Goal: Transaction & Acquisition: Purchase product/service

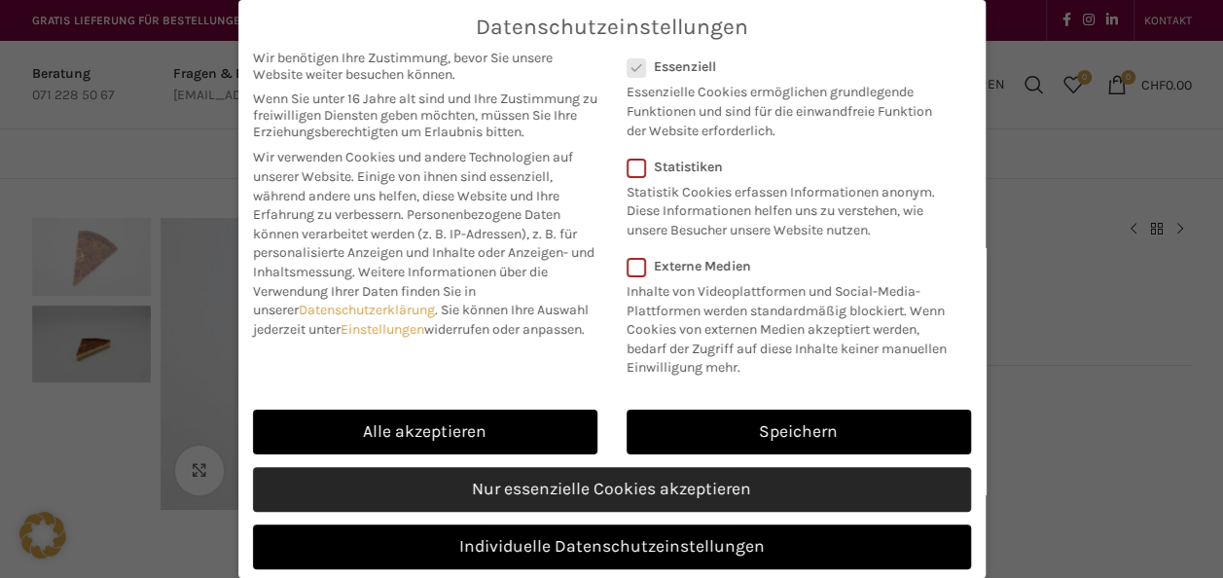
click at [658, 506] on link "Nur essenzielle Cookies akzeptieren" at bounding box center [612, 489] width 718 height 45
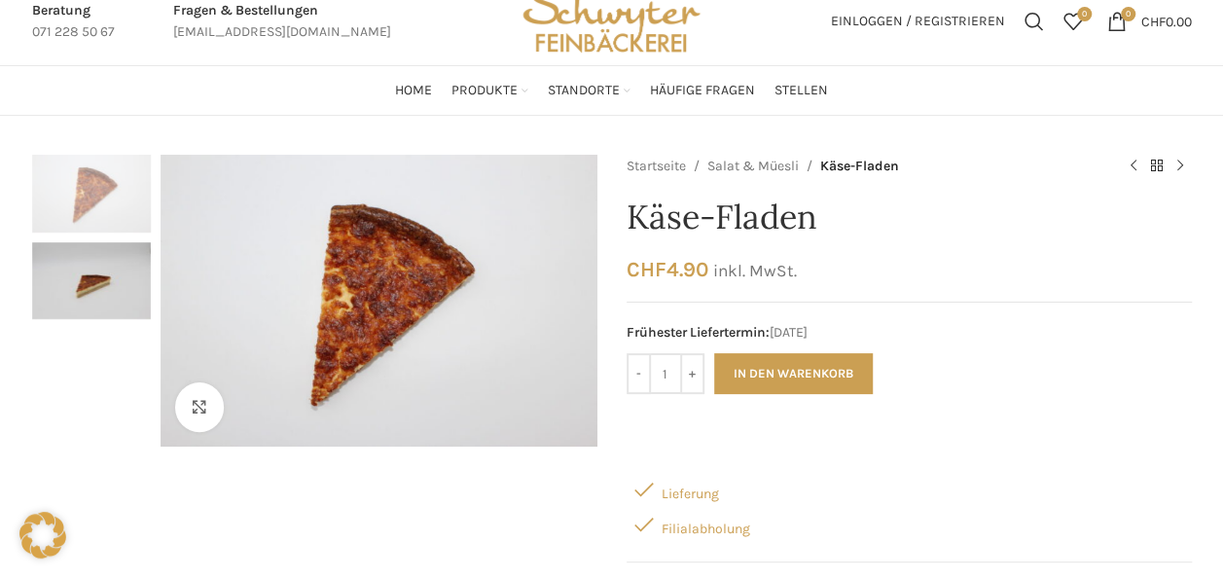
scroll to position [56, 0]
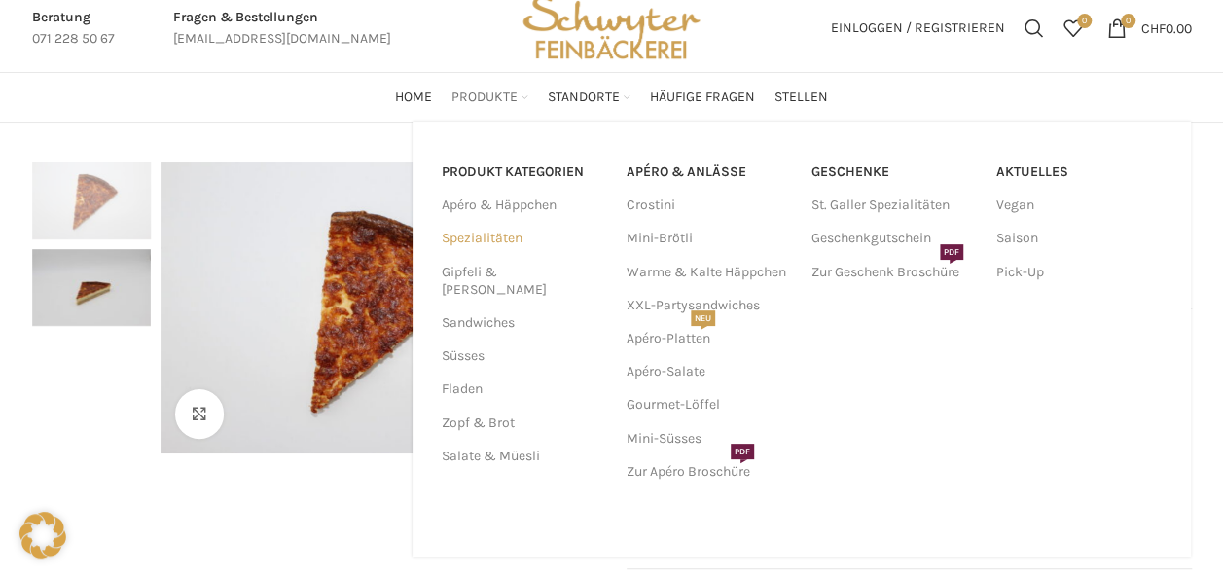
click at [486, 229] on link "Spezialitäten" at bounding box center [522, 238] width 161 height 33
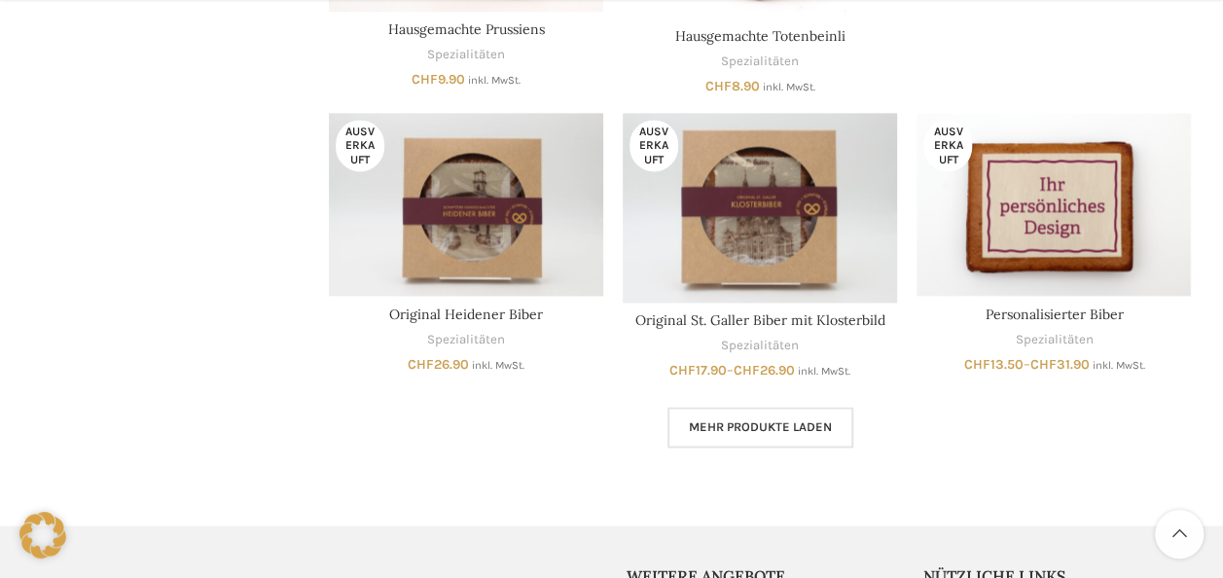
scroll to position [1393, 0]
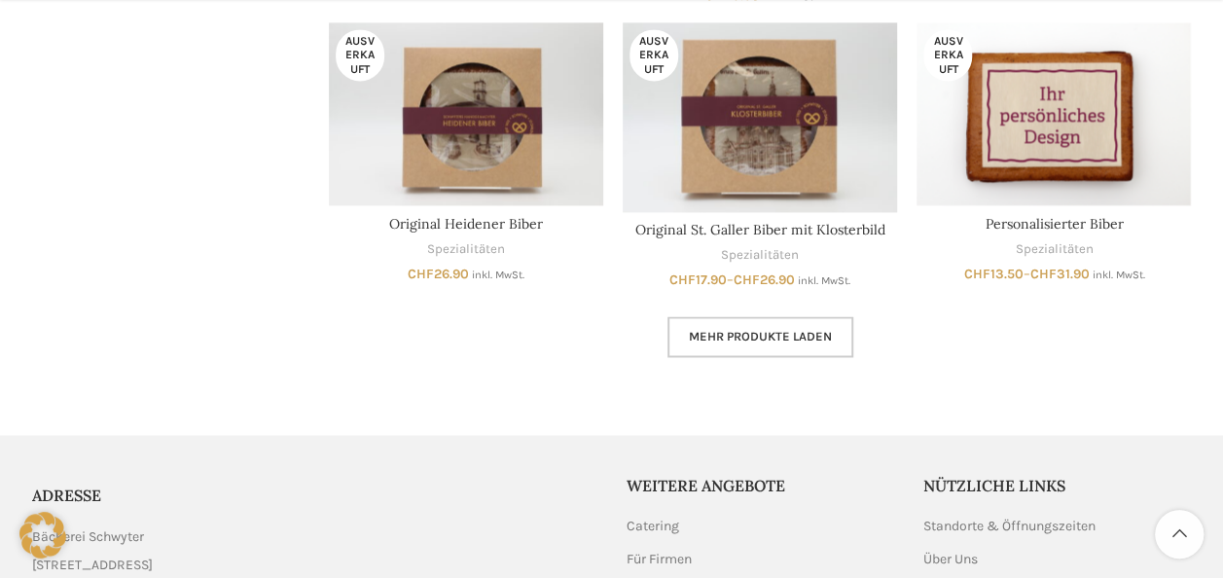
click at [704, 323] on link "Mehr Produkte laden" at bounding box center [760, 336] width 186 height 41
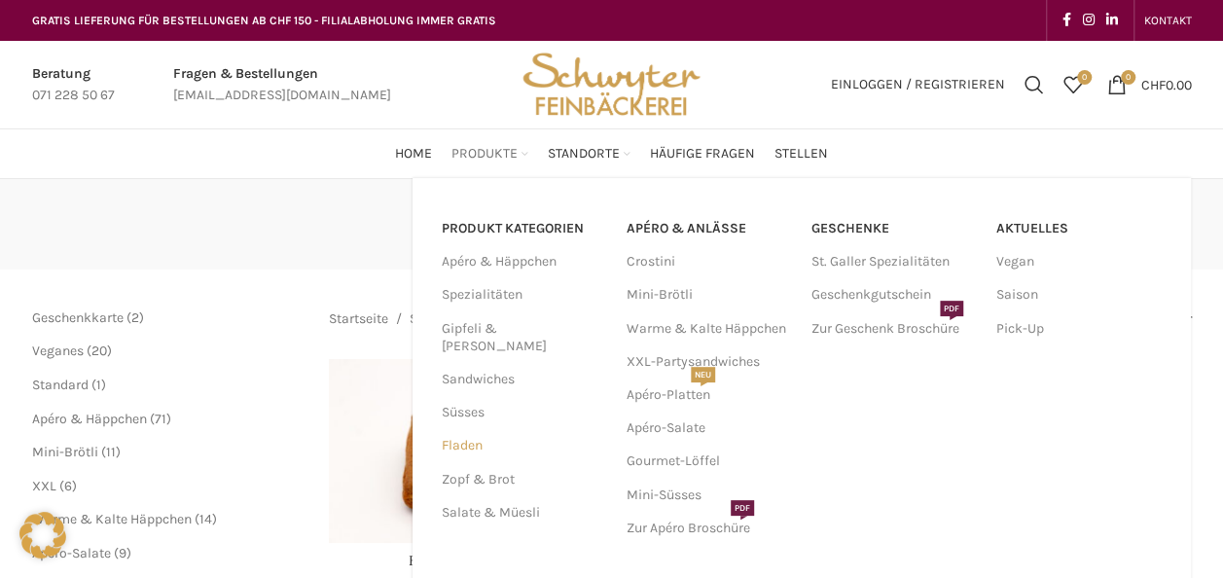
click at [460, 429] on link "Fladen" at bounding box center [522, 445] width 161 height 33
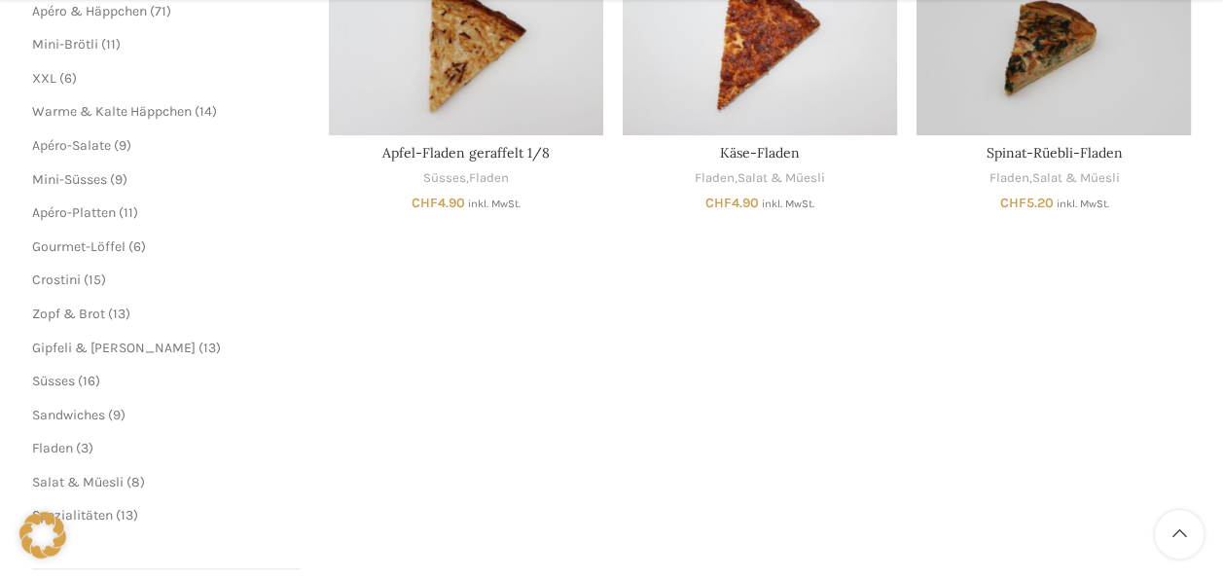
scroll to position [409, 0]
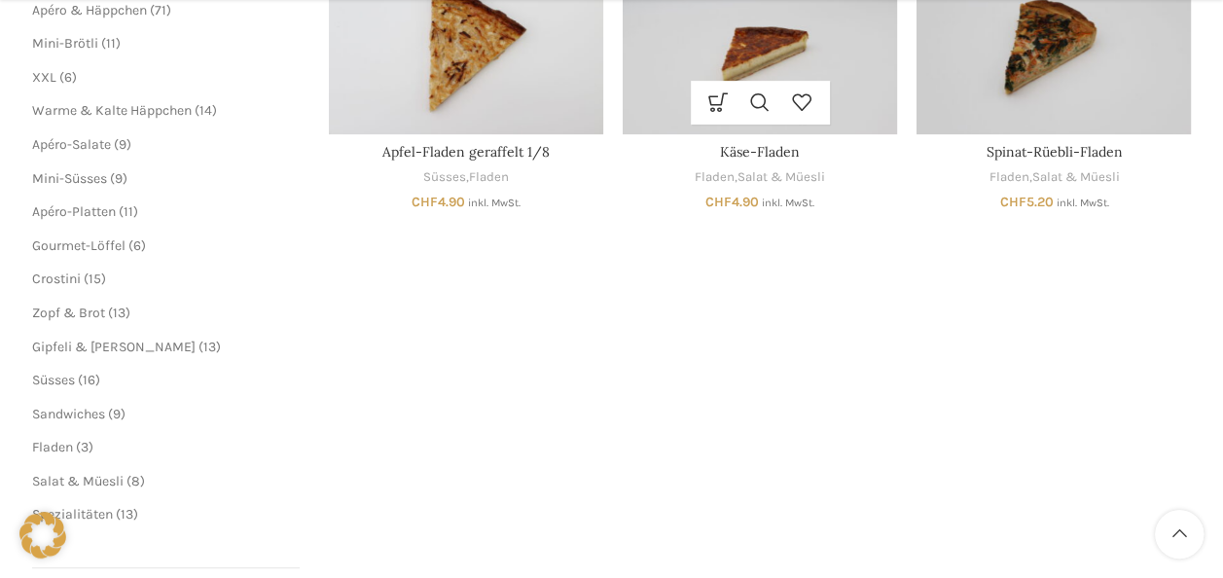
click at [729, 60] on img "Käse-Fladen" at bounding box center [760, 41] width 274 height 183
